Goal: Task Accomplishment & Management: Use online tool/utility

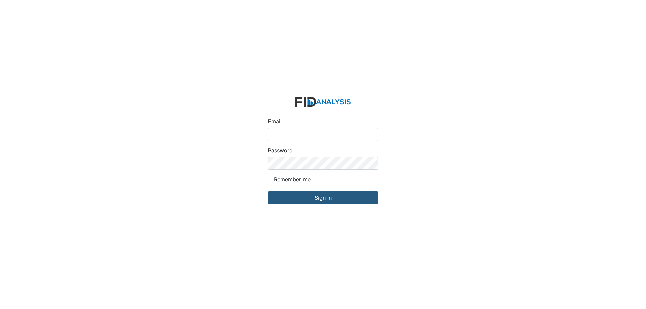
click at [287, 132] on input "Email" at bounding box center [323, 134] width 110 height 13
drag, startPoint x: 347, startPoint y: 134, endPoint x: 265, endPoint y: 136, distance: 81.5
click at [265, 136] on form "Email kyleweaver3383@gmail.com Password Remember me Sign in" at bounding box center [323, 155] width 121 height 126
type input "[EMAIL_ADDRESS][DOMAIN_NAME]"
click at [268, 192] on input "Sign in" at bounding box center [323, 198] width 110 height 13
